Goal: Task Accomplishment & Management: Manage account settings

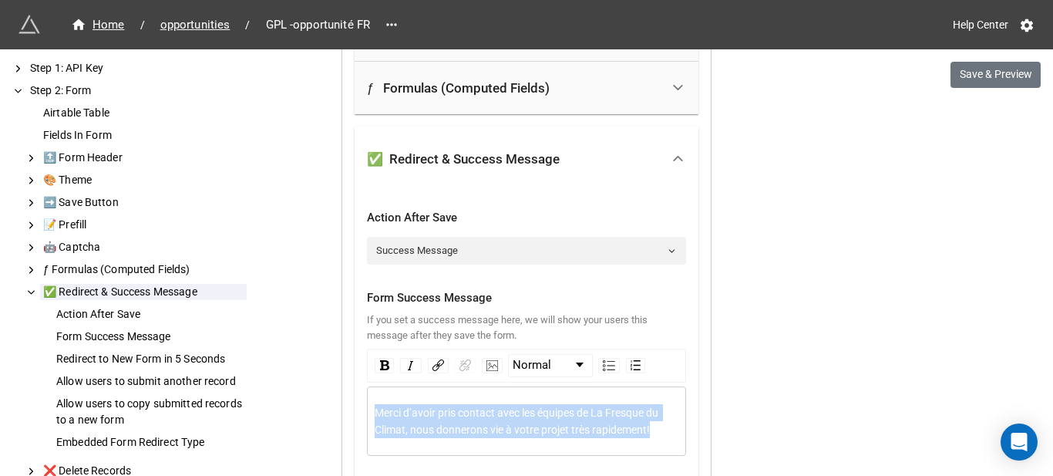
scroll to position [2138, 0]
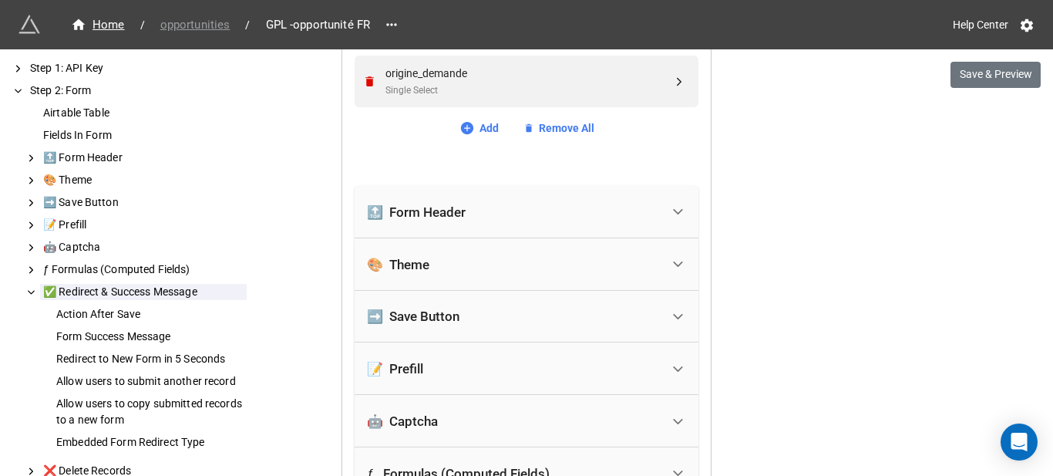
click at [189, 21] on span "opportunities" at bounding box center [195, 25] width 89 height 18
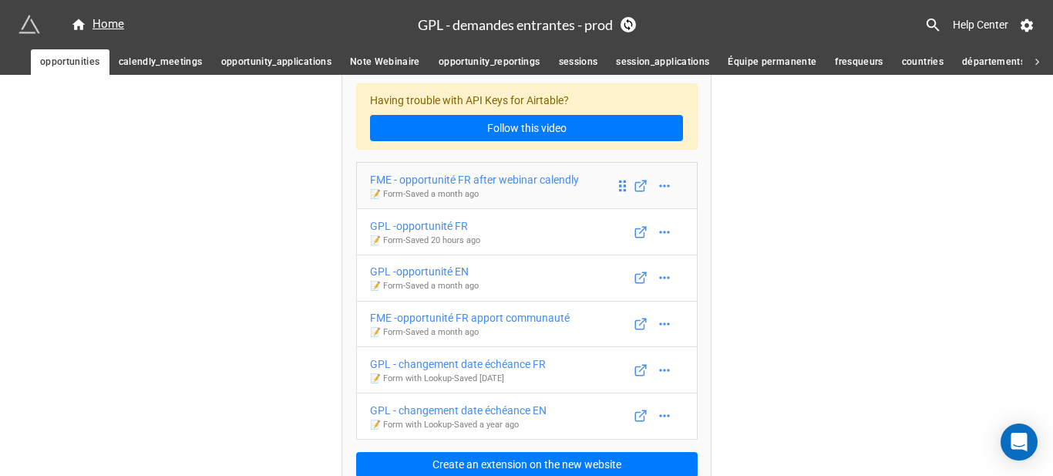
scroll to position [35, 0]
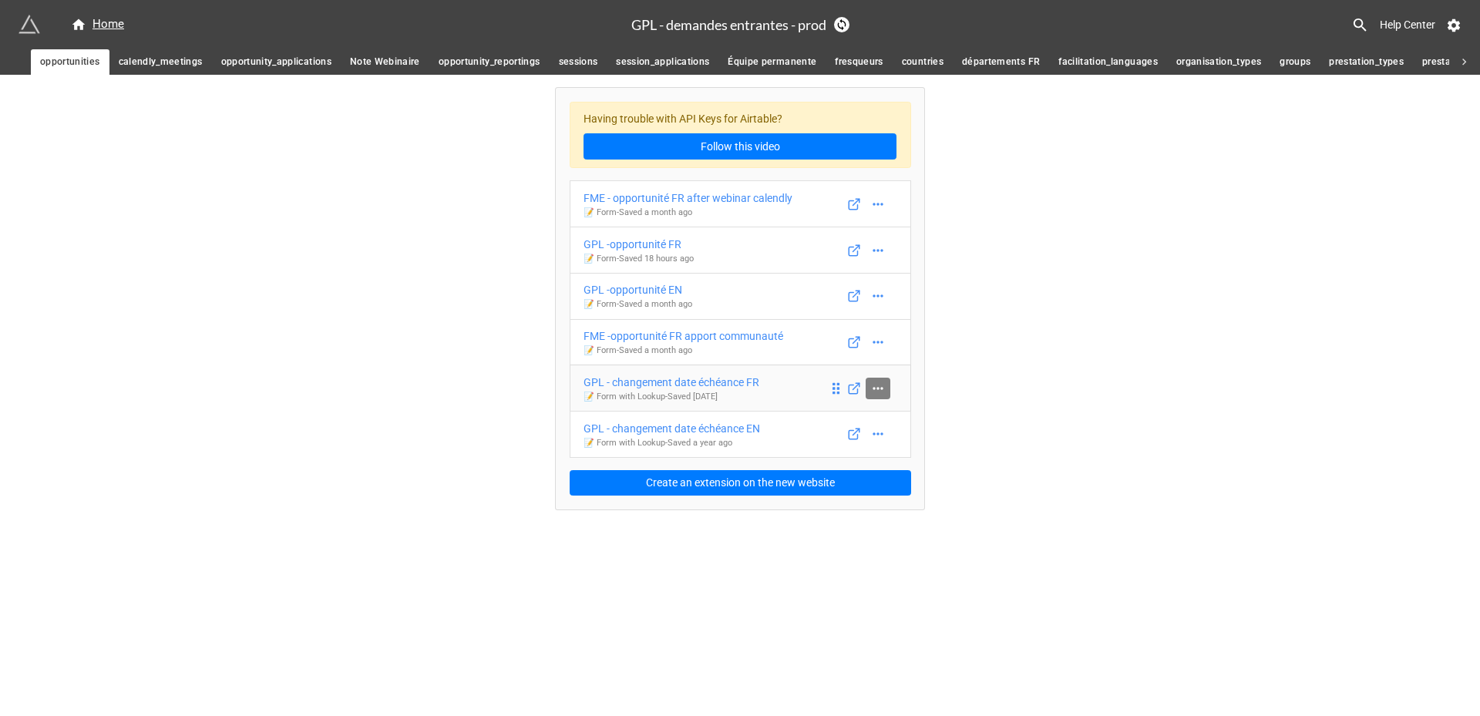
click at [873, 387] on icon at bounding box center [877, 388] width 15 height 15
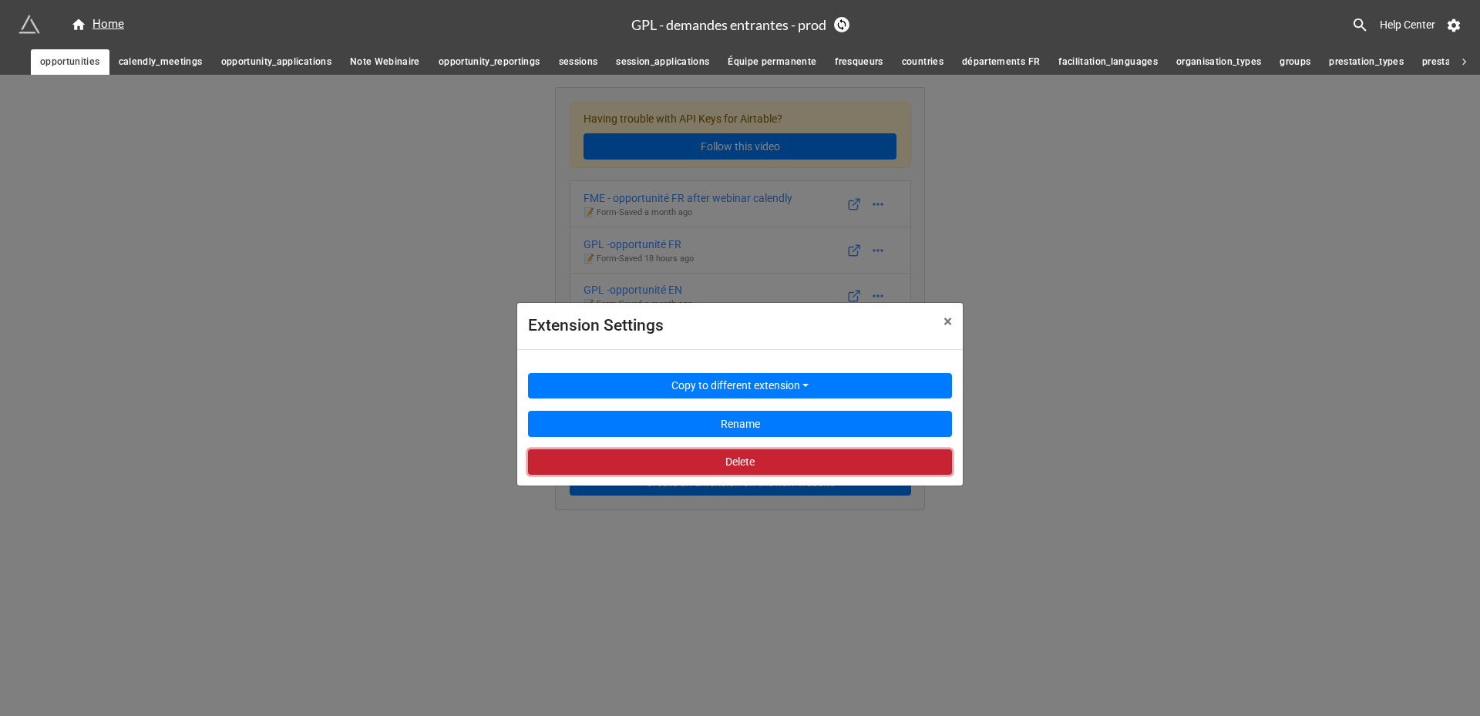
click at [830, 466] on button "Delete" at bounding box center [740, 462] width 424 height 26
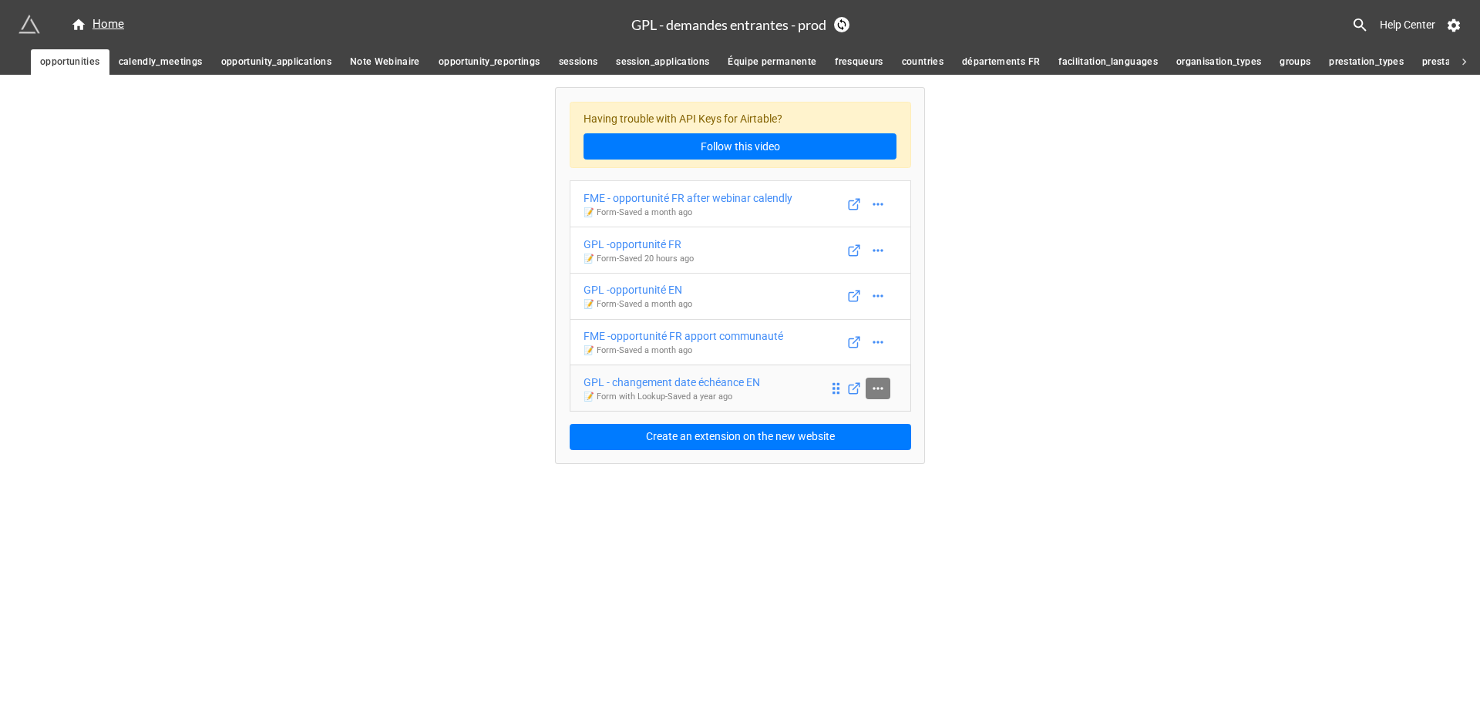
click at [888, 385] on link at bounding box center [878, 389] width 25 height 22
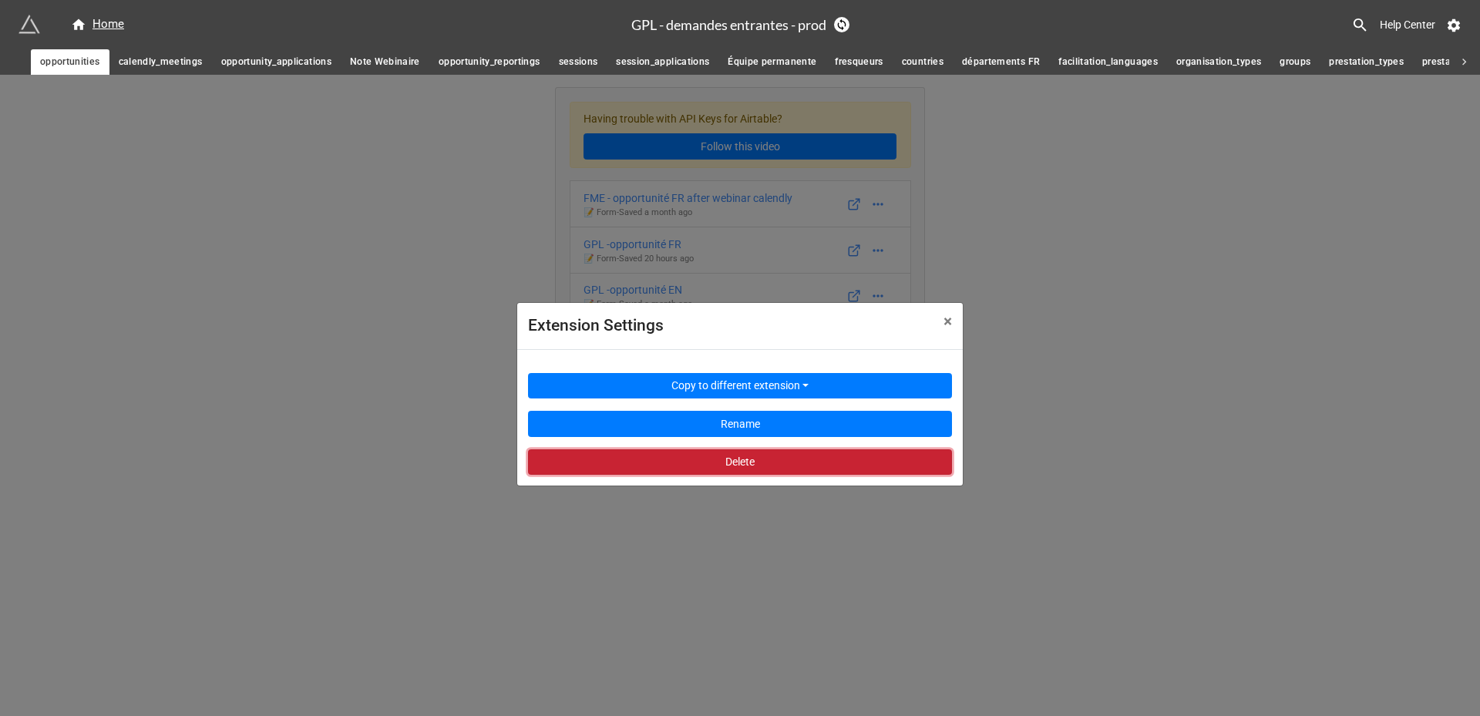
click at [874, 452] on button "Delete" at bounding box center [740, 462] width 424 height 26
